Goal: Task Accomplishment & Management: Use online tool/utility

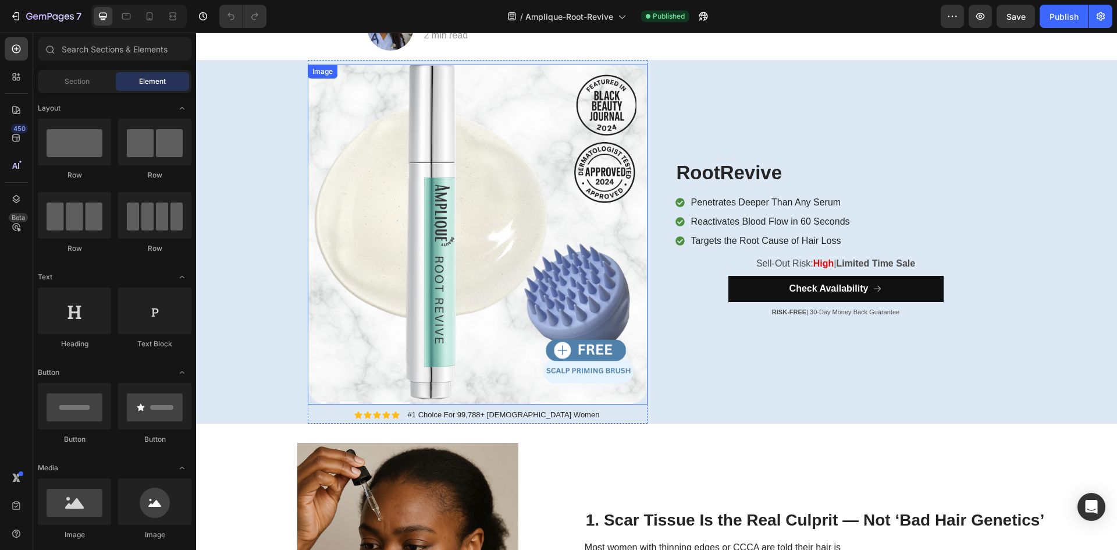
scroll to position [175, 0]
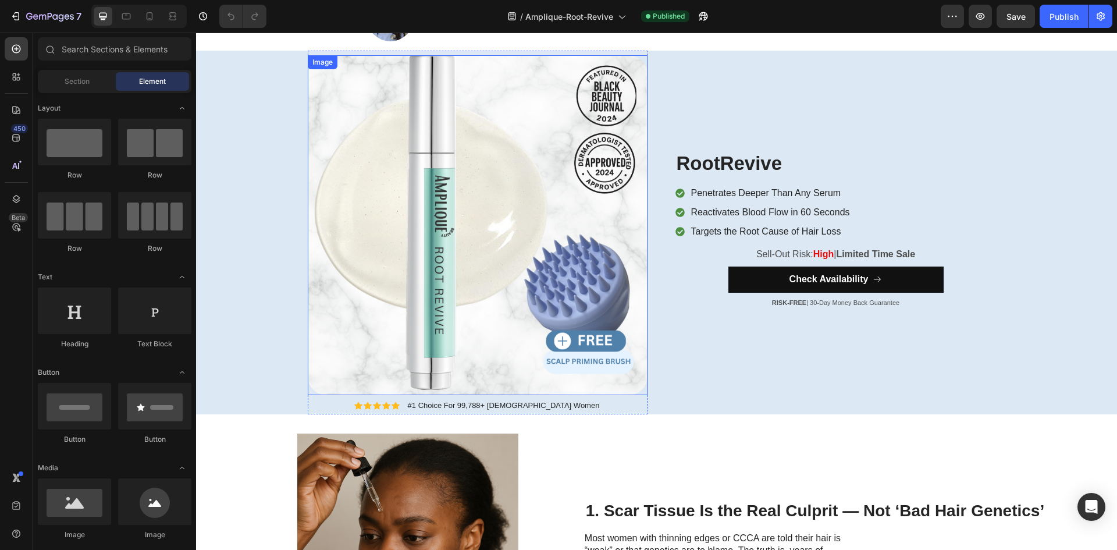
click at [587, 269] on img at bounding box center [478, 225] width 340 height 340
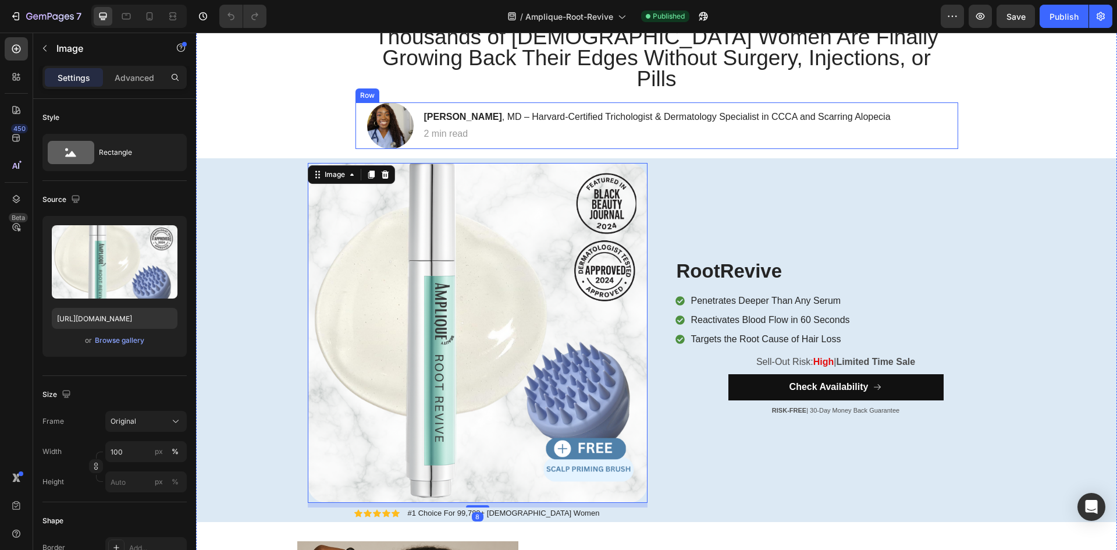
scroll to position [58, 0]
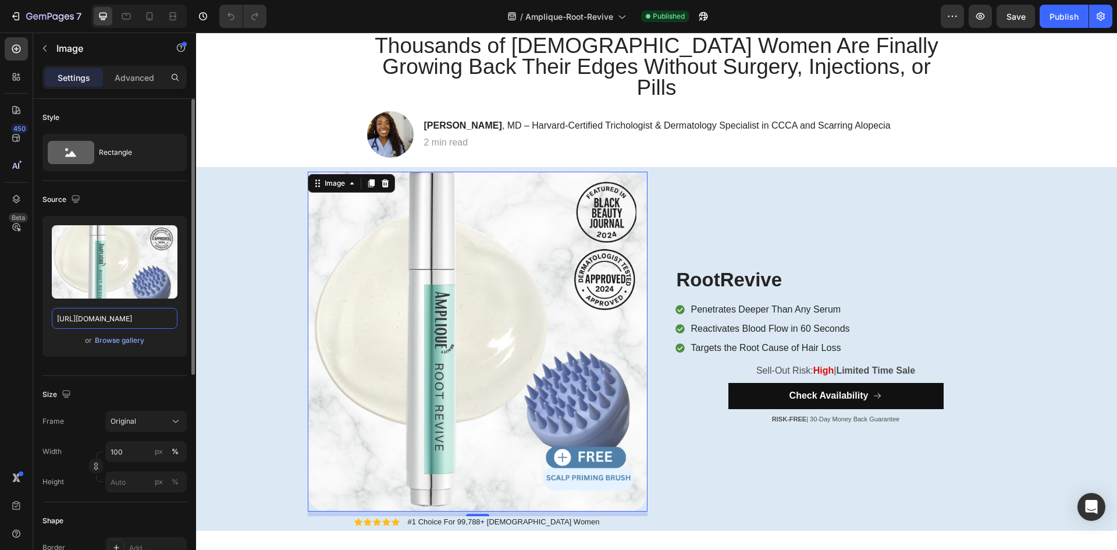
click at [116, 319] on input "https://cdn.shopify.com/s/files/1/0658/8068/6723/files/hero_4abf361c-5e5b-424d-…" at bounding box center [115, 318] width 126 height 21
click at [115, 319] on input "https://cdn.shopify.com/s/files/1/0658/8068/6723/files/hero_4abf361c-5e5b-424d-…" at bounding box center [115, 318] width 126 height 21
paste input "newHero.webp?v=1759142739"
type input "[URL][DOMAIN_NAME]"
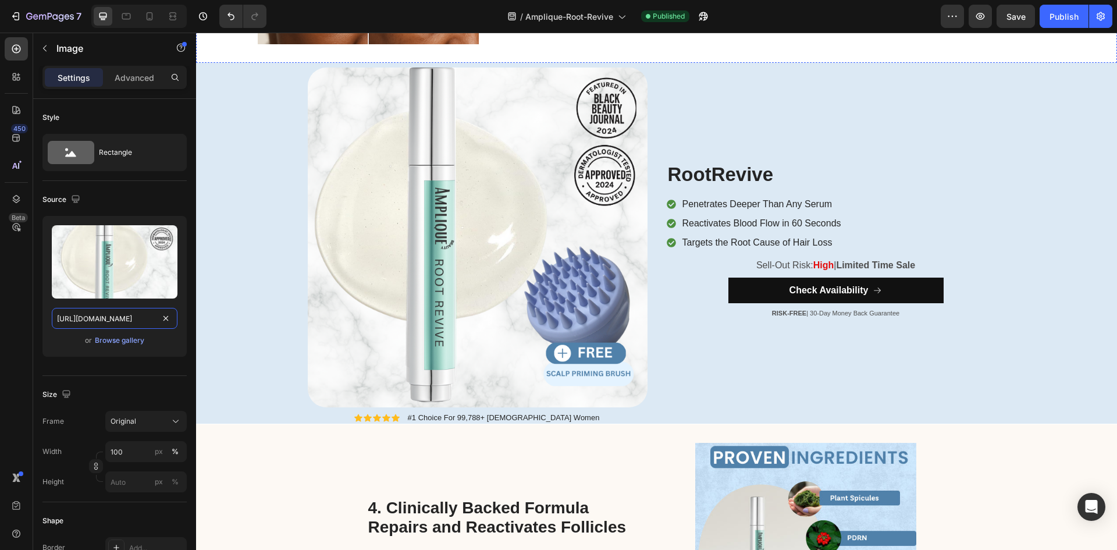
scroll to position [1571, 0]
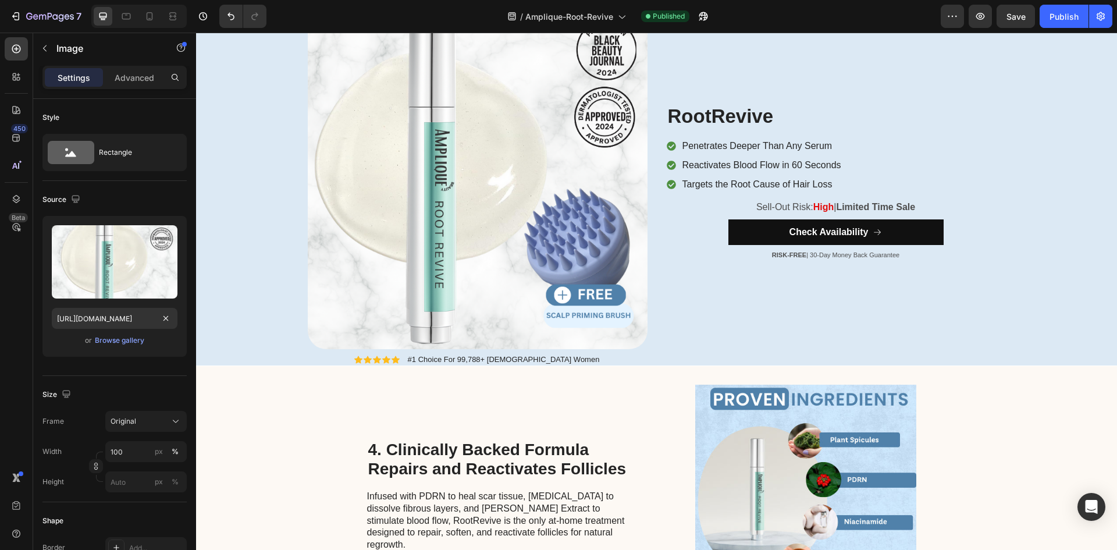
click at [528, 239] on img at bounding box center [478, 179] width 340 height 340
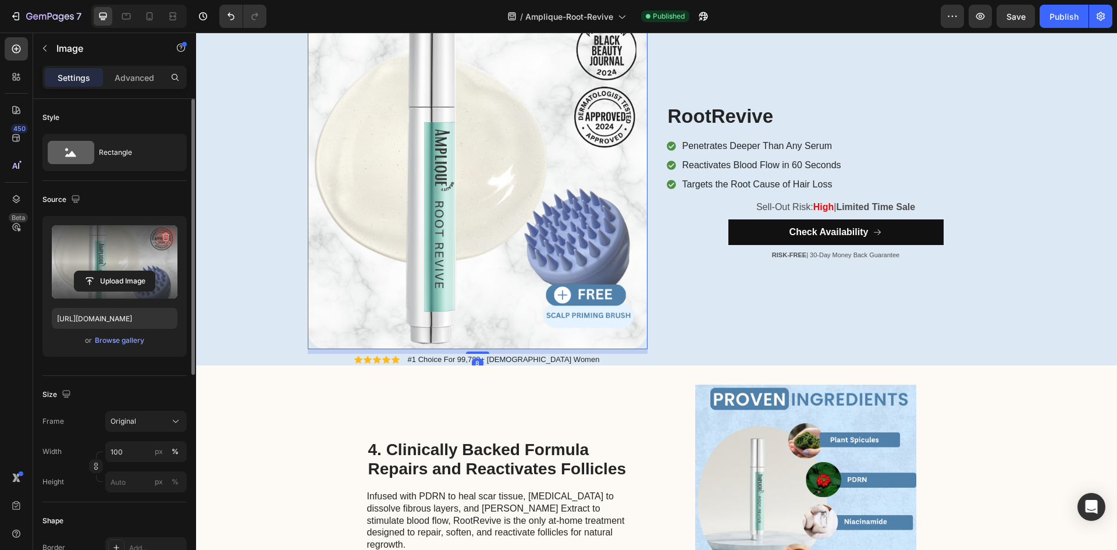
click at [168, 234] on icon "button" at bounding box center [166, 237] width 8 height 9
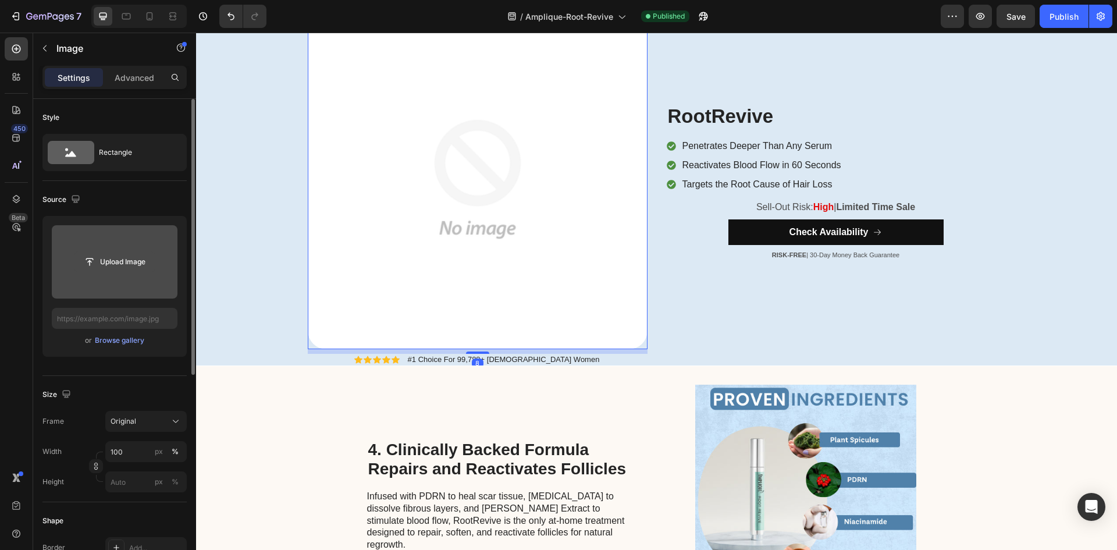
click at [118, 267] on input "file" at bounding box center [114, 262] width 80 height 20
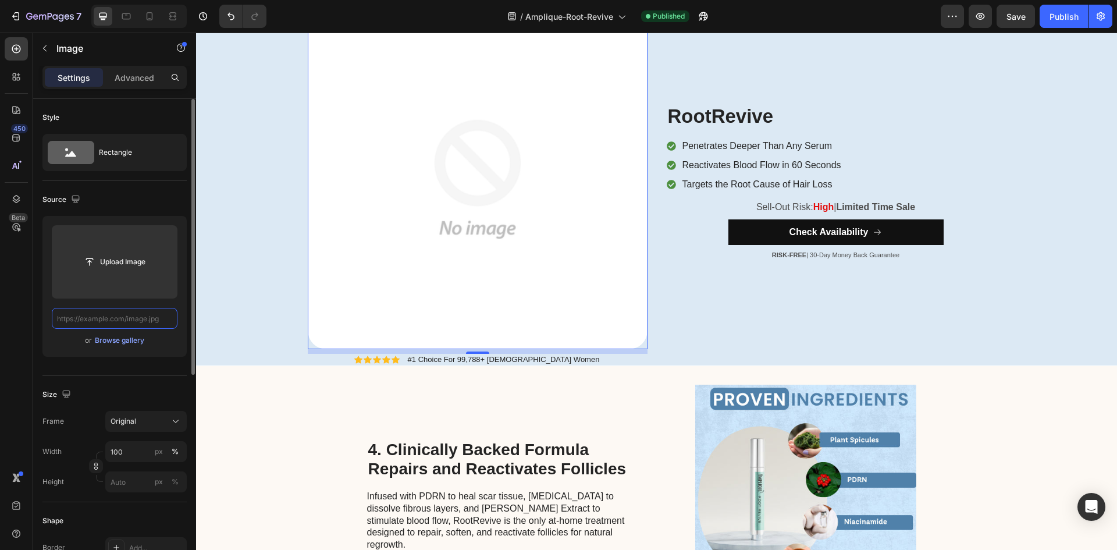
click at [105, 309] on input "text" at bounding box center [115, 318] width 126 height 21
paste input "[URL][DOMAIN_NAME]"
type input "[URL][DOMAIN_NAME]"
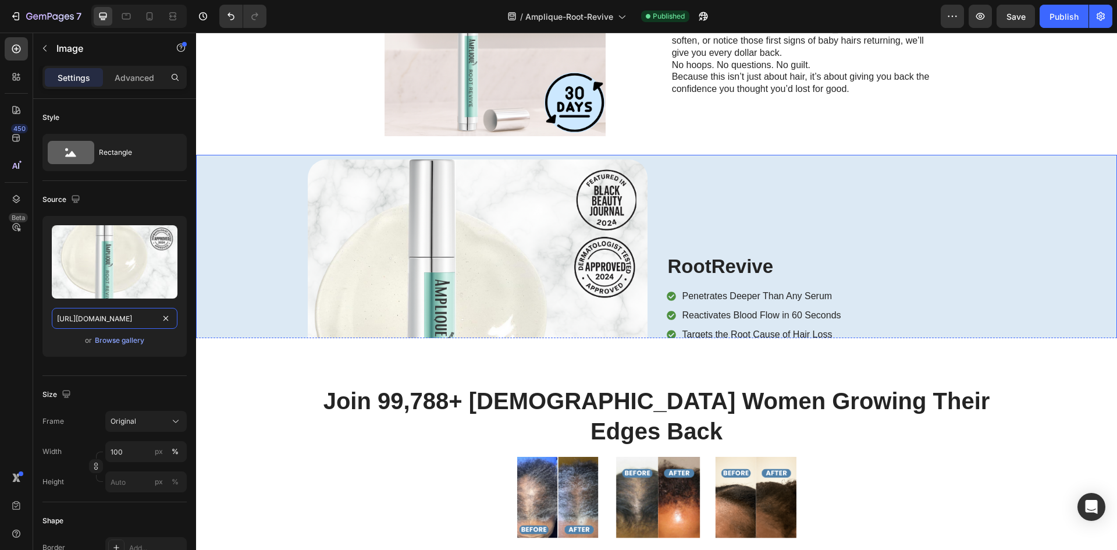
scroll to position [2560, 0]
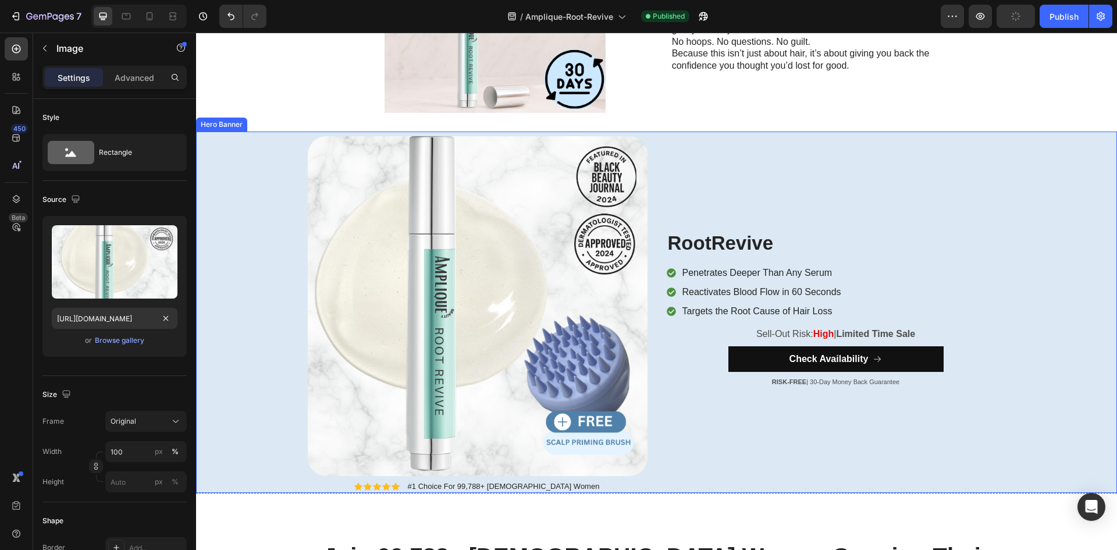
click at [540, 319] on img at bounding box center [478, 306] width 340 height 340
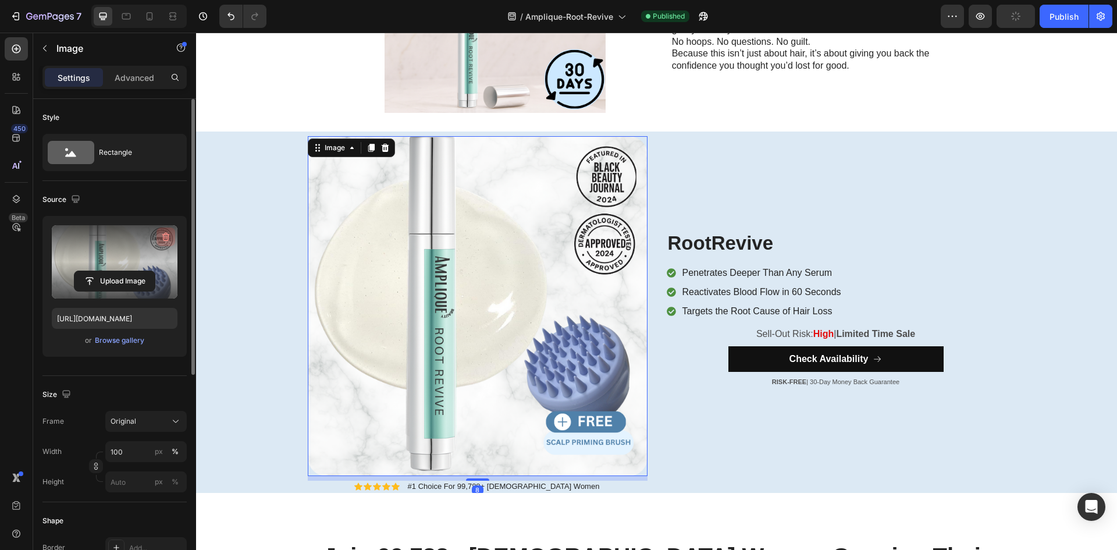
click at [158, 239] on button "button" at bounding box center [165, 236] width 19 height 19
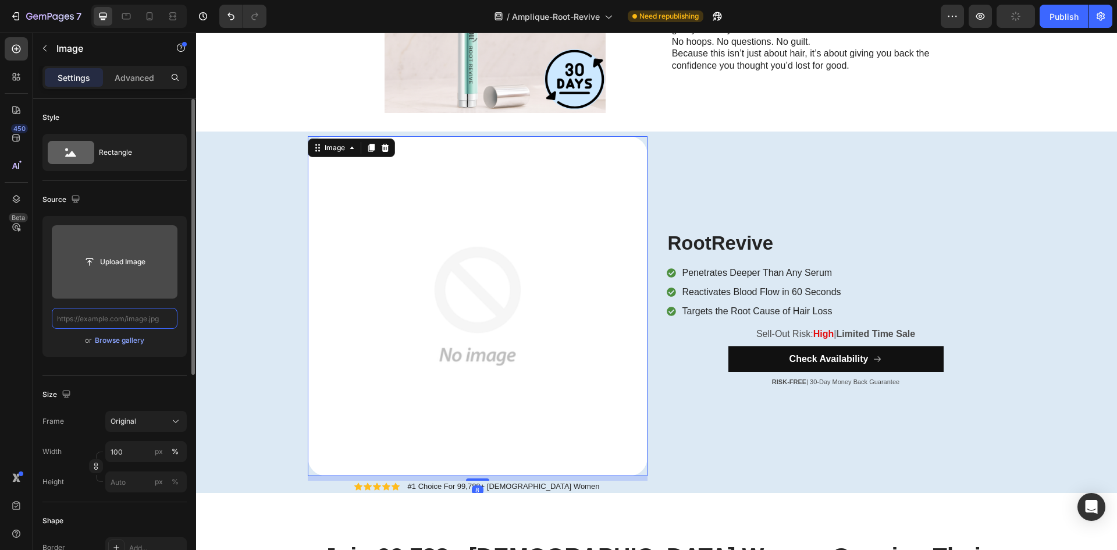
click at [116, 311] on input "text" at bounding box center [115, 318] width 126 height 21
paste input "[URL][DOMAIN_NAME]"
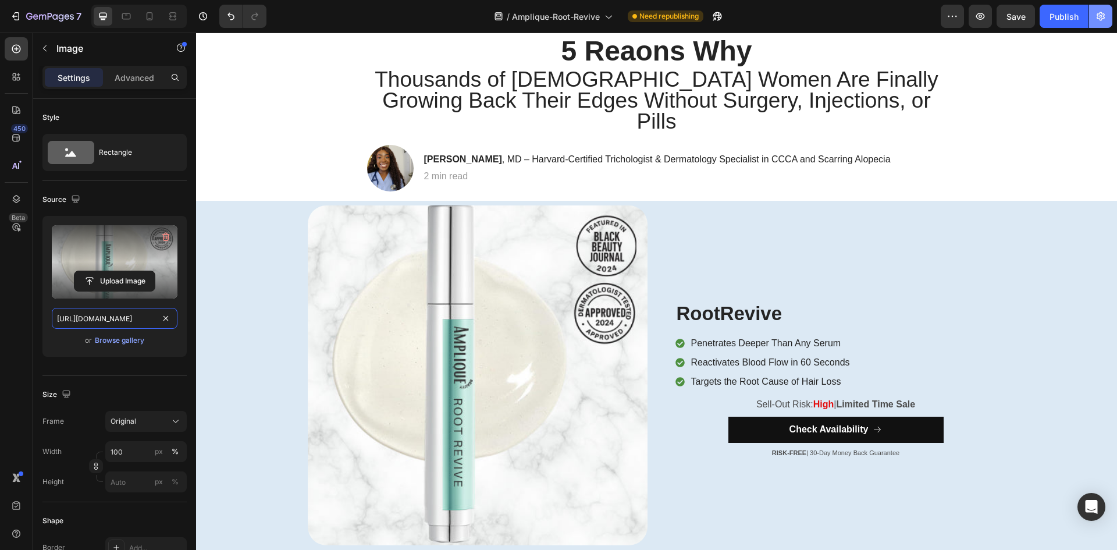
scroll to position [0, 0]
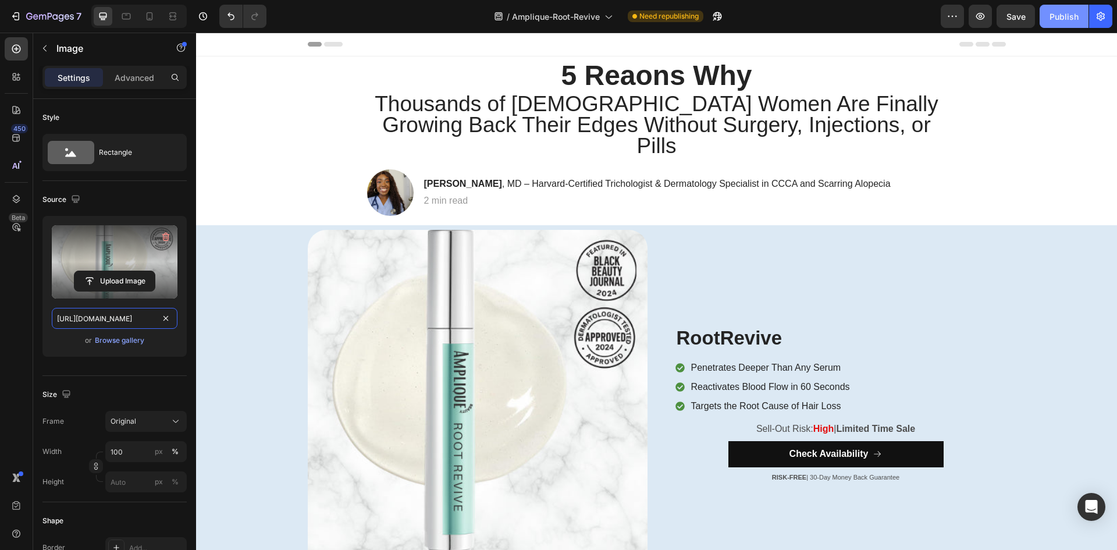
type input "[URL][DOMAIN_NAME]"
click at [1076, 22] on div "Publish" at bounding box center [1063, 16] width 29 height 12
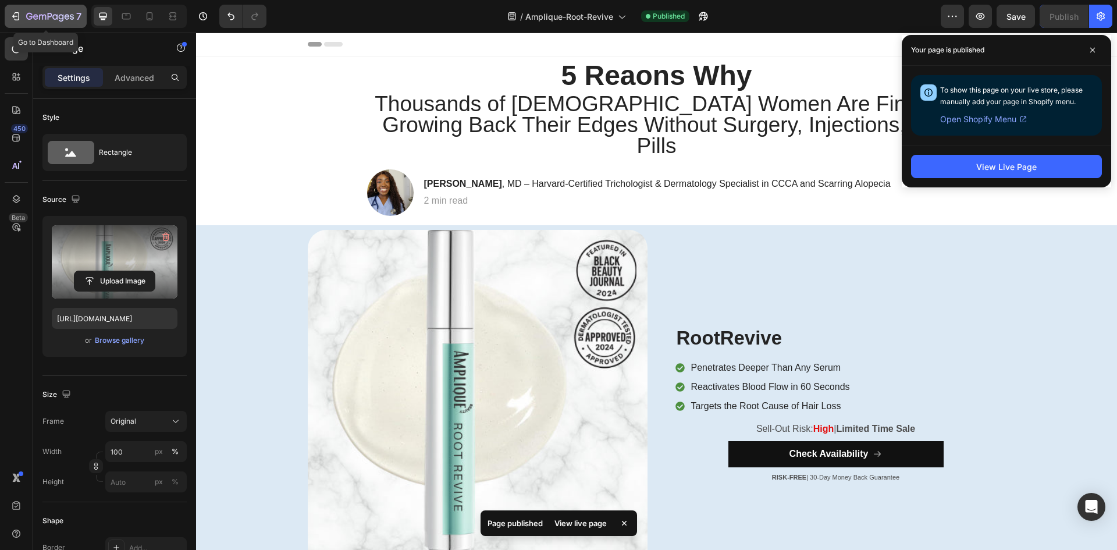
click at [23, 19] on div "7" at bounding box center [46, 16] width 72 height 14
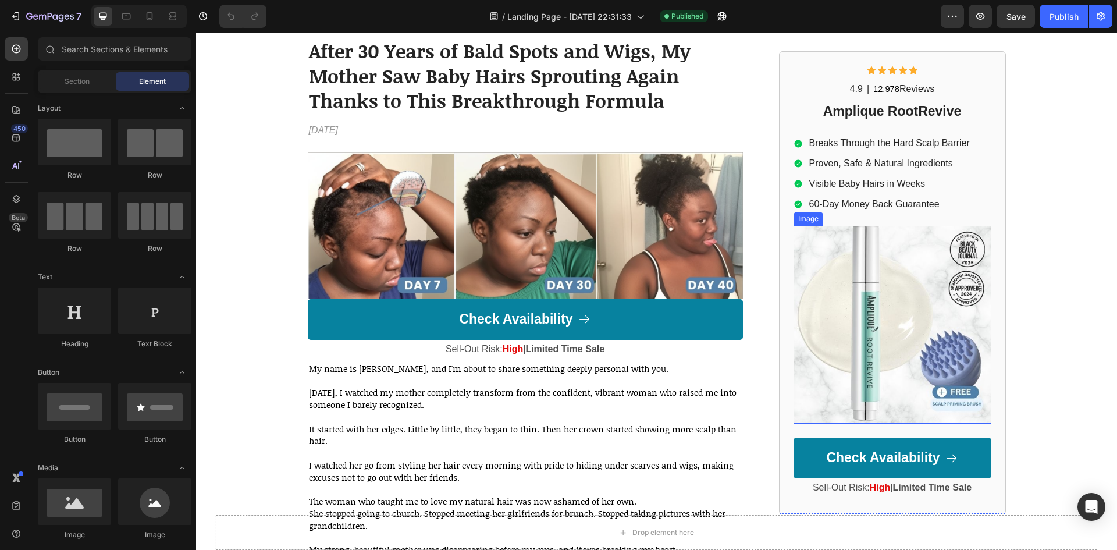
scroll to position [116, 0]
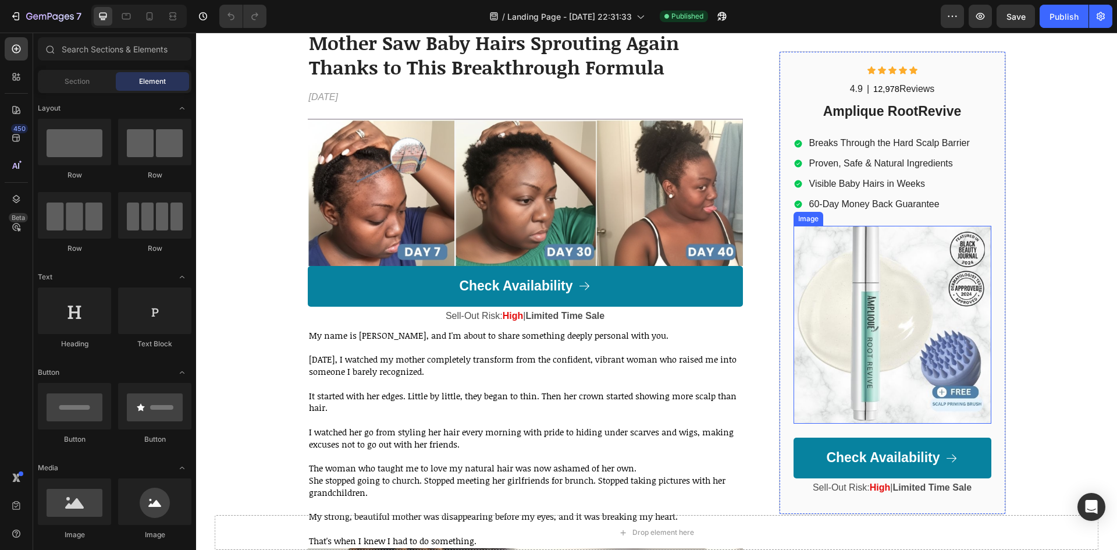
click at [885, 271] on img at bounding box center [892, 325] width 198 height 198
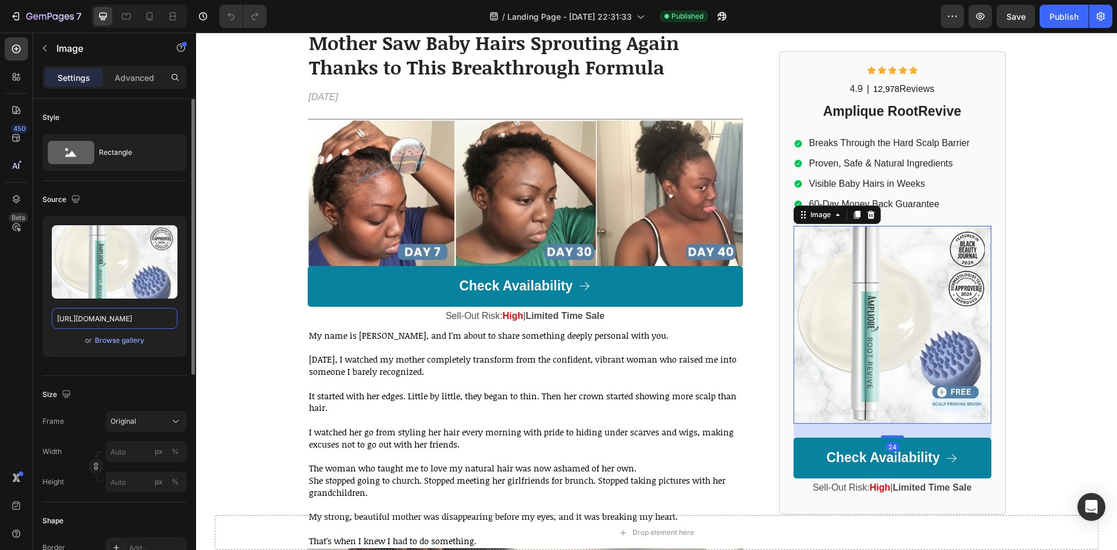
click at [144, 312] on input "[URL][DOMAIN_NAME]" at bounding box center [115, 318] width 126 height 21
paste input "newHero.webp?v=1759142739"
type input "[URL][DOMAIN_NAME]"
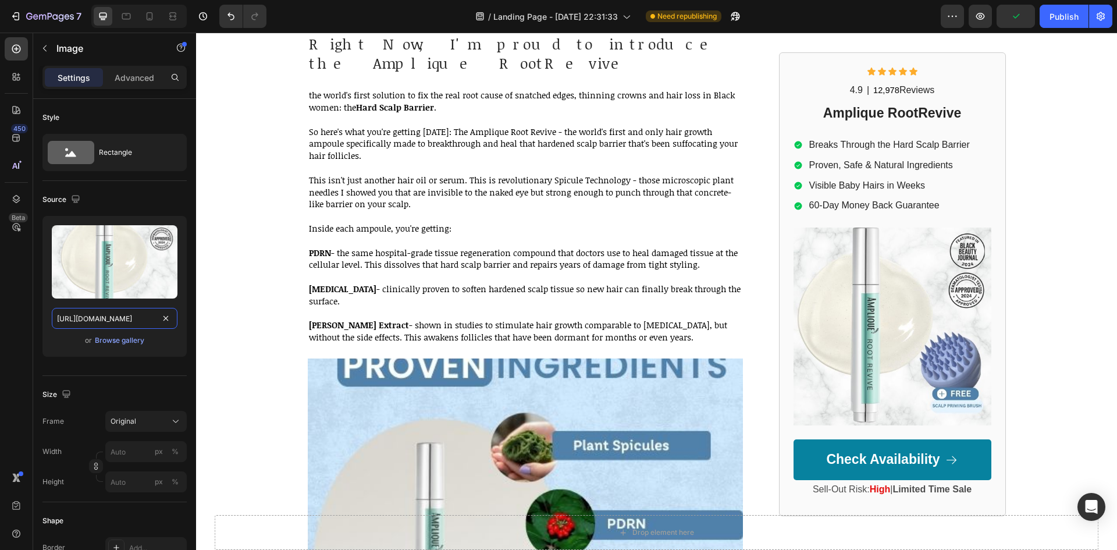
scroll to position [1920, 0]
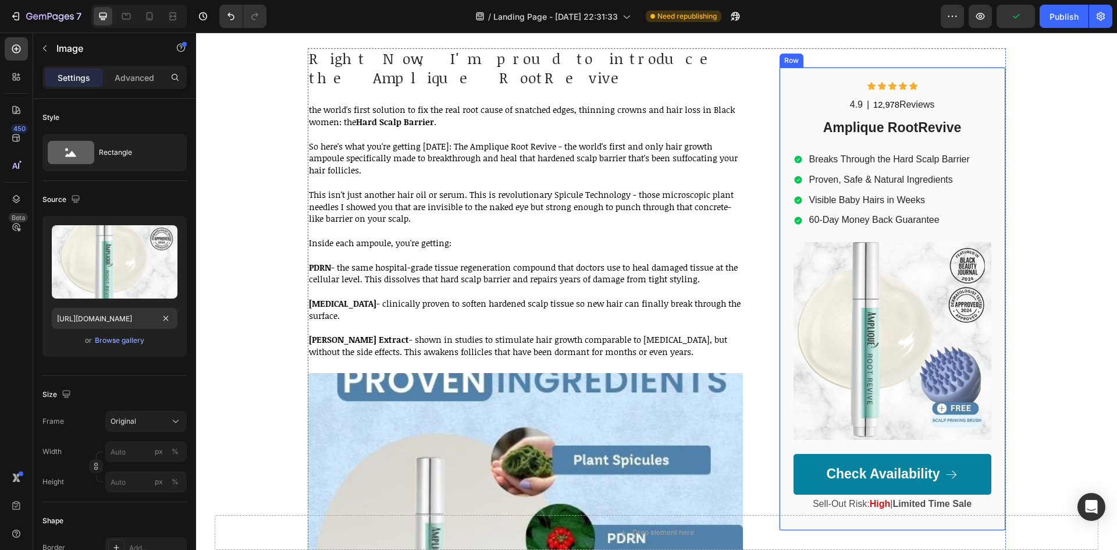
click at [988, 321] on div "Icon Icon Icon Icon Icon Icon List 4.9 Text Block | Text Block 12,978 Reviews T…" at bounding box center [892, 299] width 227 height 464
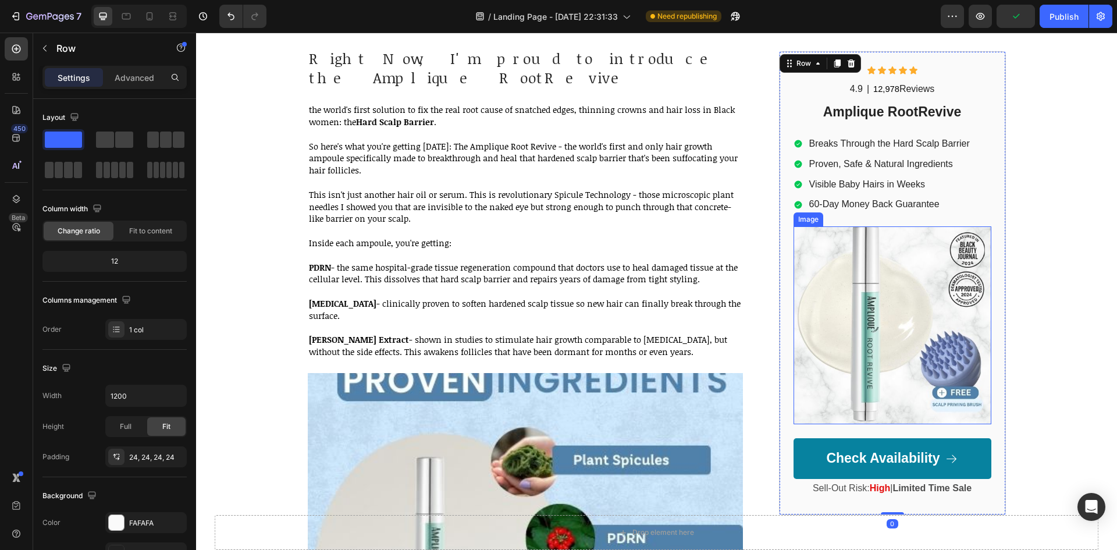
click at [959, 322] on img at bounding box center [892, 325] width 198 height 198
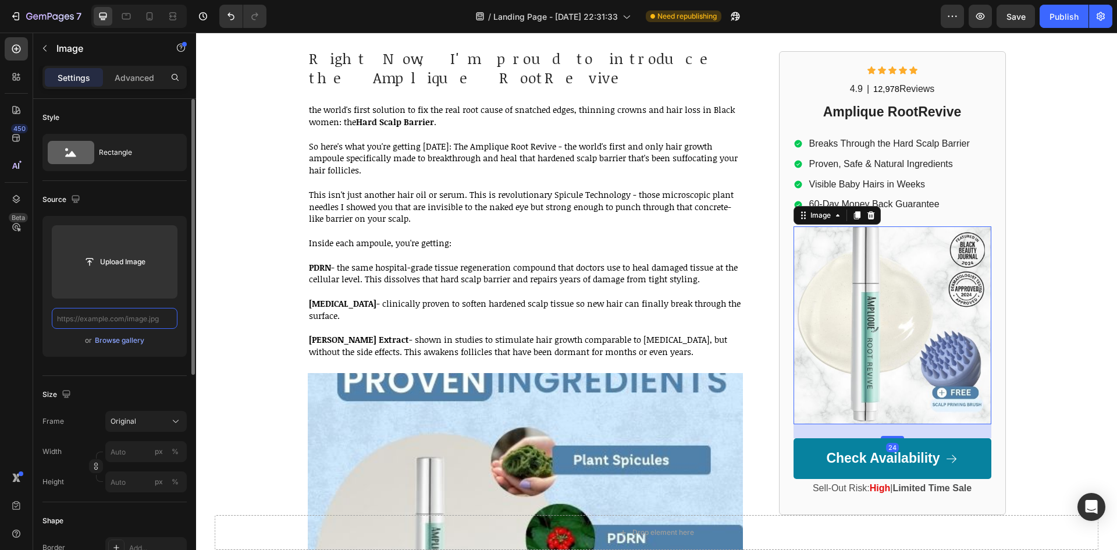
scroll to position [0, 0]
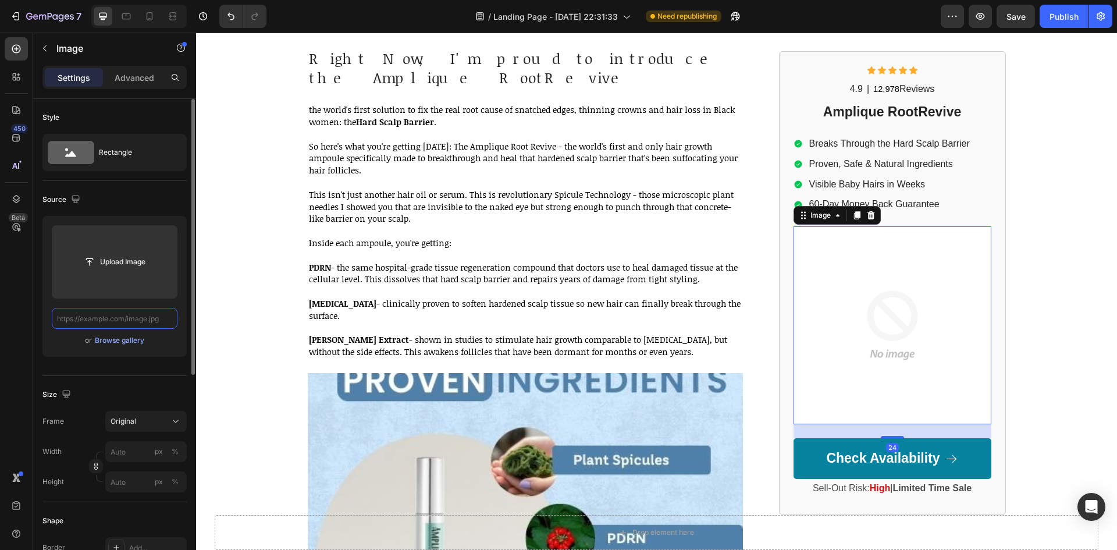
paste input "[URL][DOMAIN_NAME]"
type input "[URL][DOMAIN_NAME]"
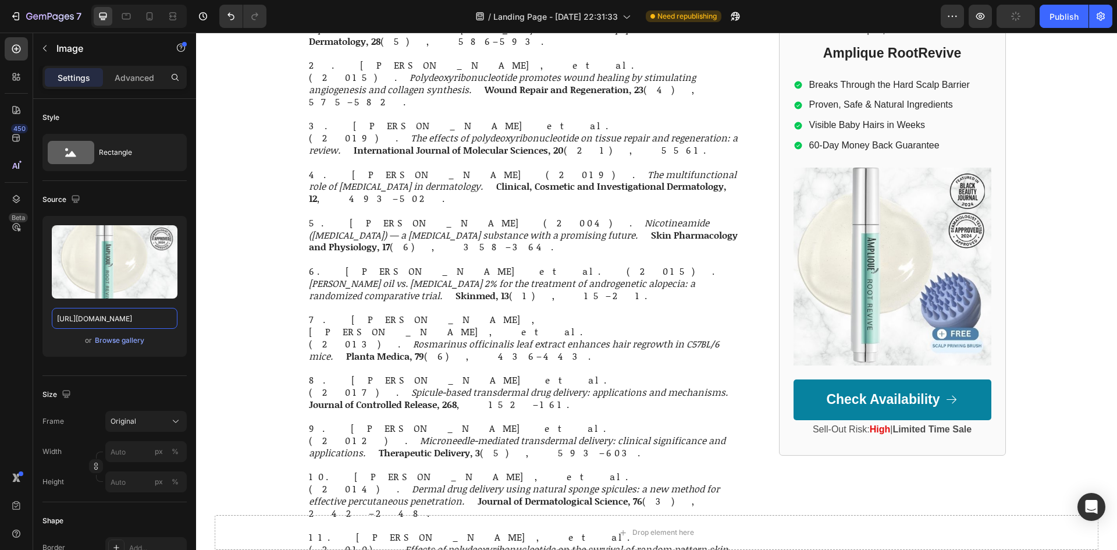
scroll to position [13336, 0]
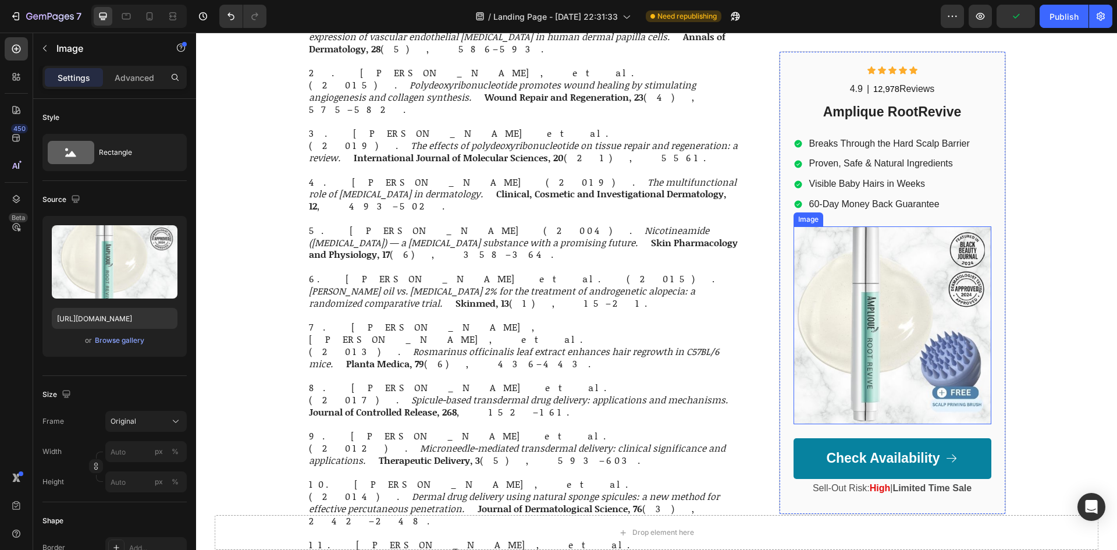
click at [805, 251] on img at bounding box center [892, 325] width 198 height 198
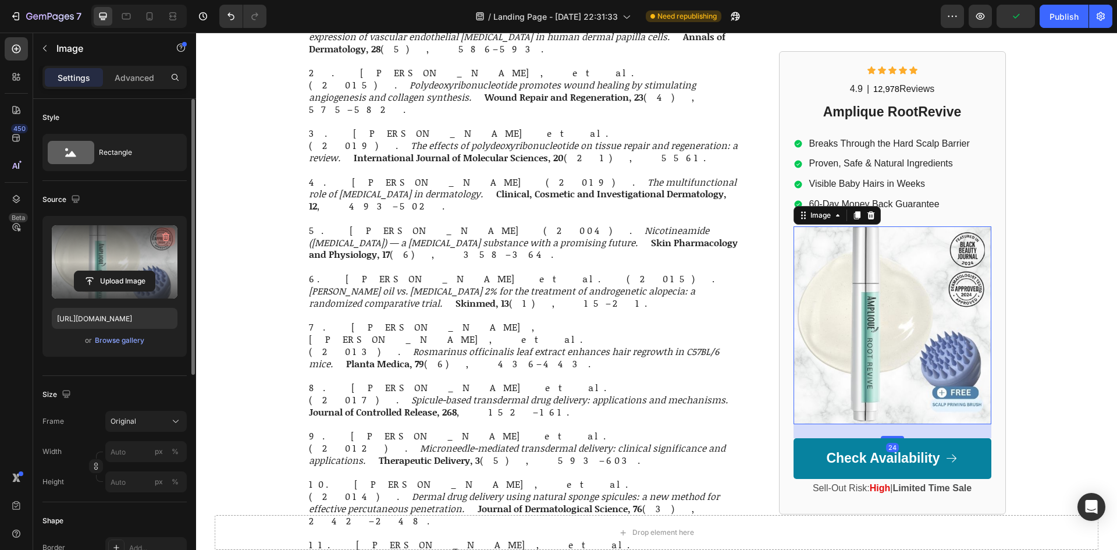
click at [163, 236] on icon "button" at bounding box center [166, 237] width 8 height 9
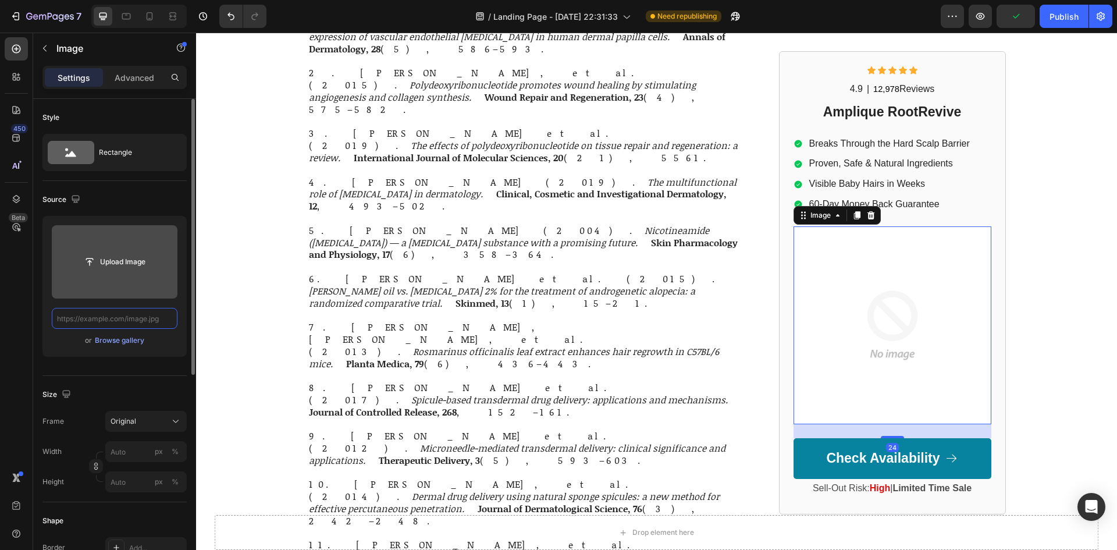
click at [108, 316] on input "text" at bounding box center [115, 318] width 126 height 21
paste input "[URL][DOMAIN_NAME]"
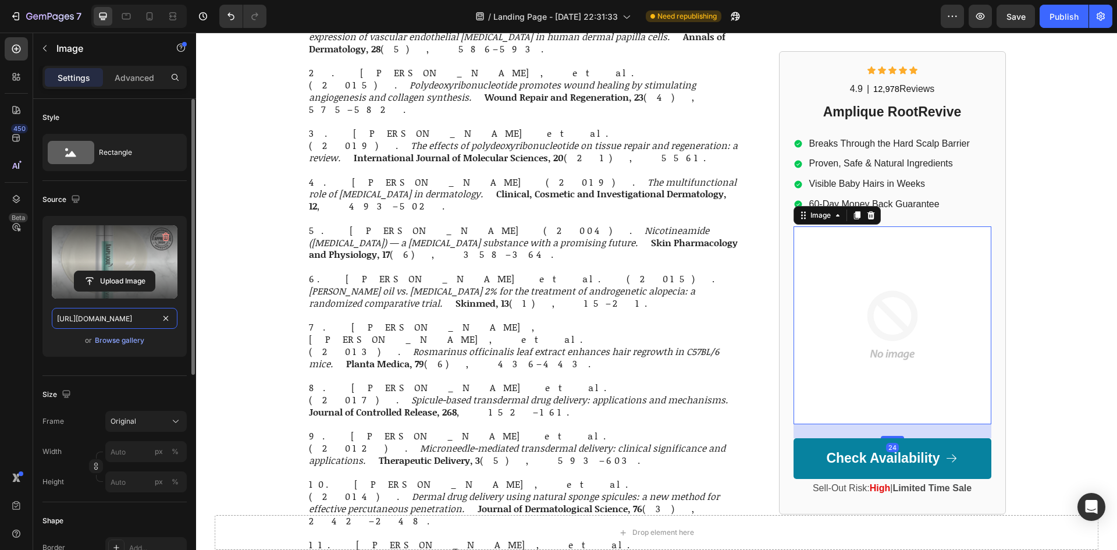
scroll to position [0, 188]
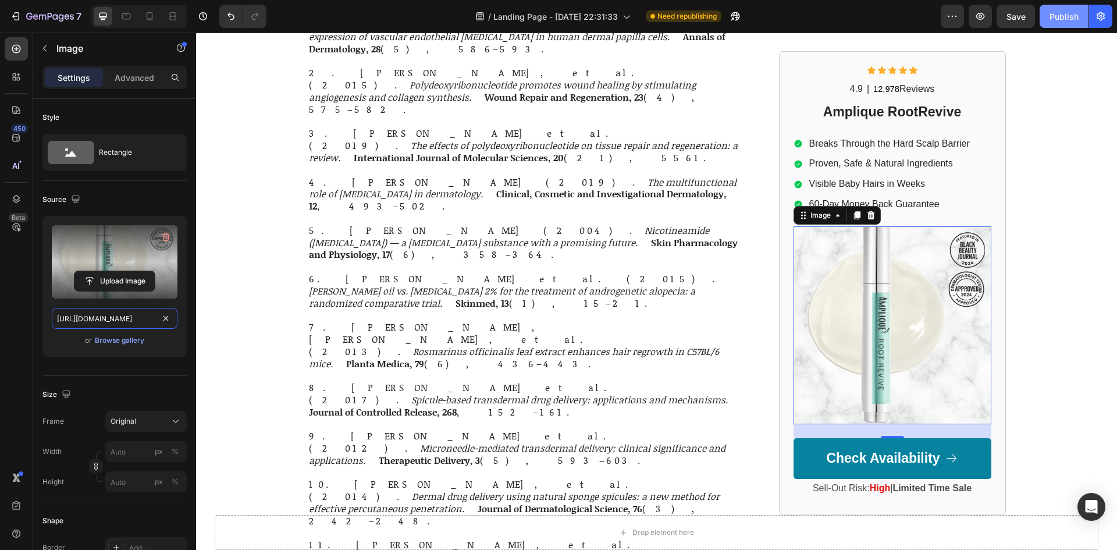
type input "[URL][DOMAIN_NAME]"
click at [1062, 22] on div "Publish" at bounding box center [1063, 16] width 29 height 12
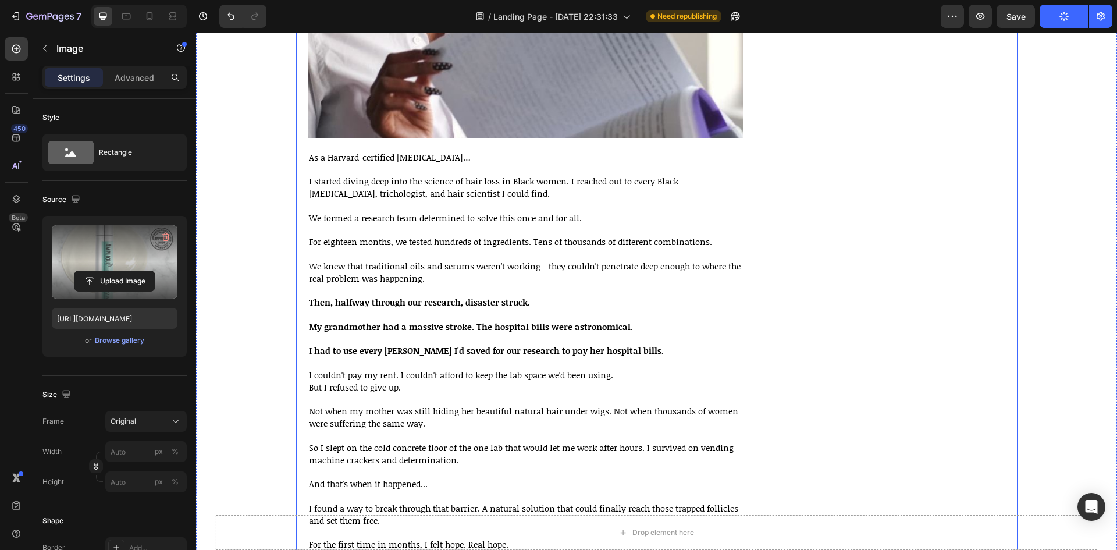
scroll to position [0, 0]
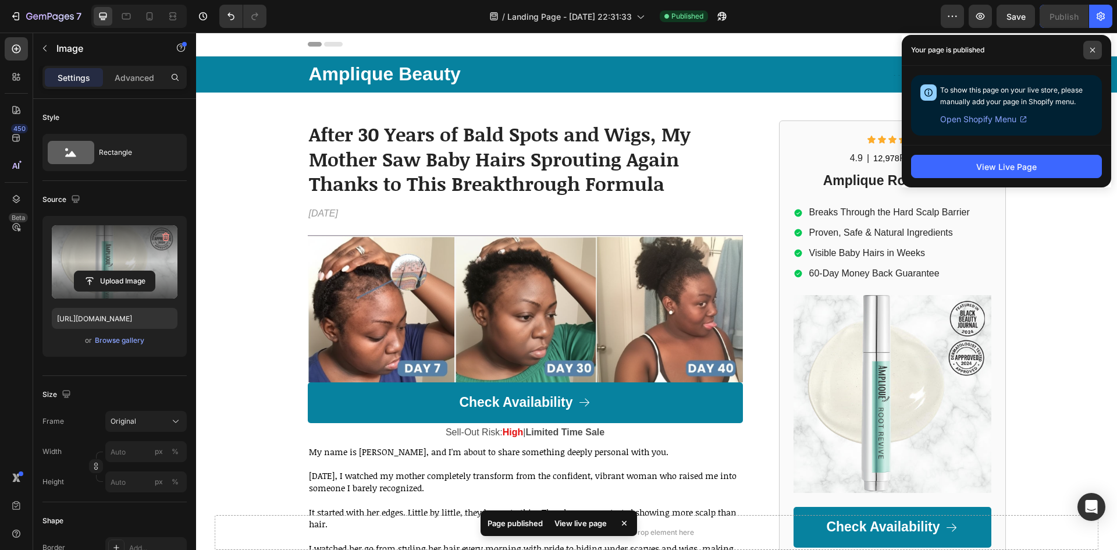
click at [1096, 49] on span at bounding box center [1092, 50] width 19 height 19
